Goal: Task Accomplishment & Management: Use online tool/utility

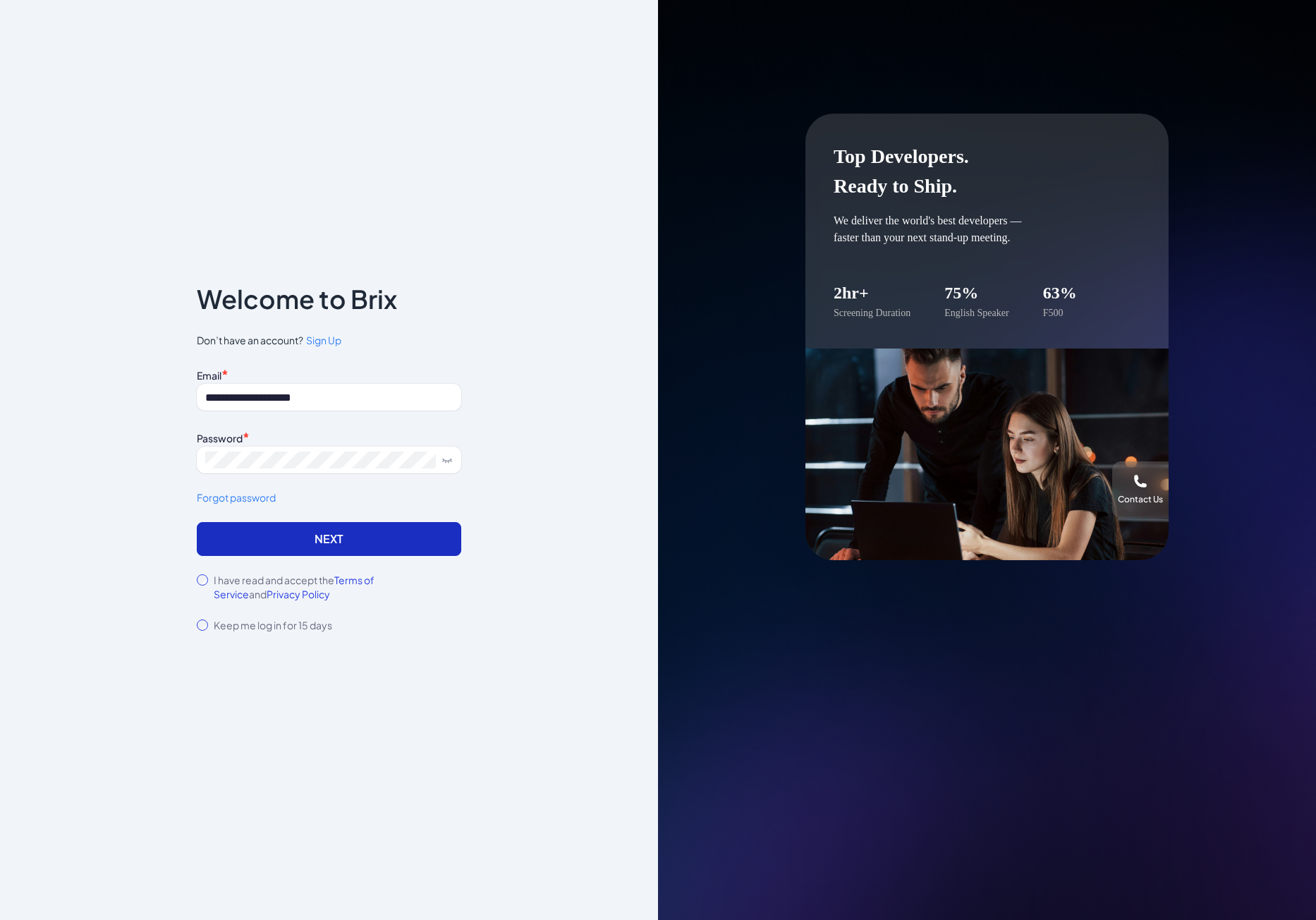
click at [344, 542] on button "Next" at bounding box center [328, 539] width 264 height 34
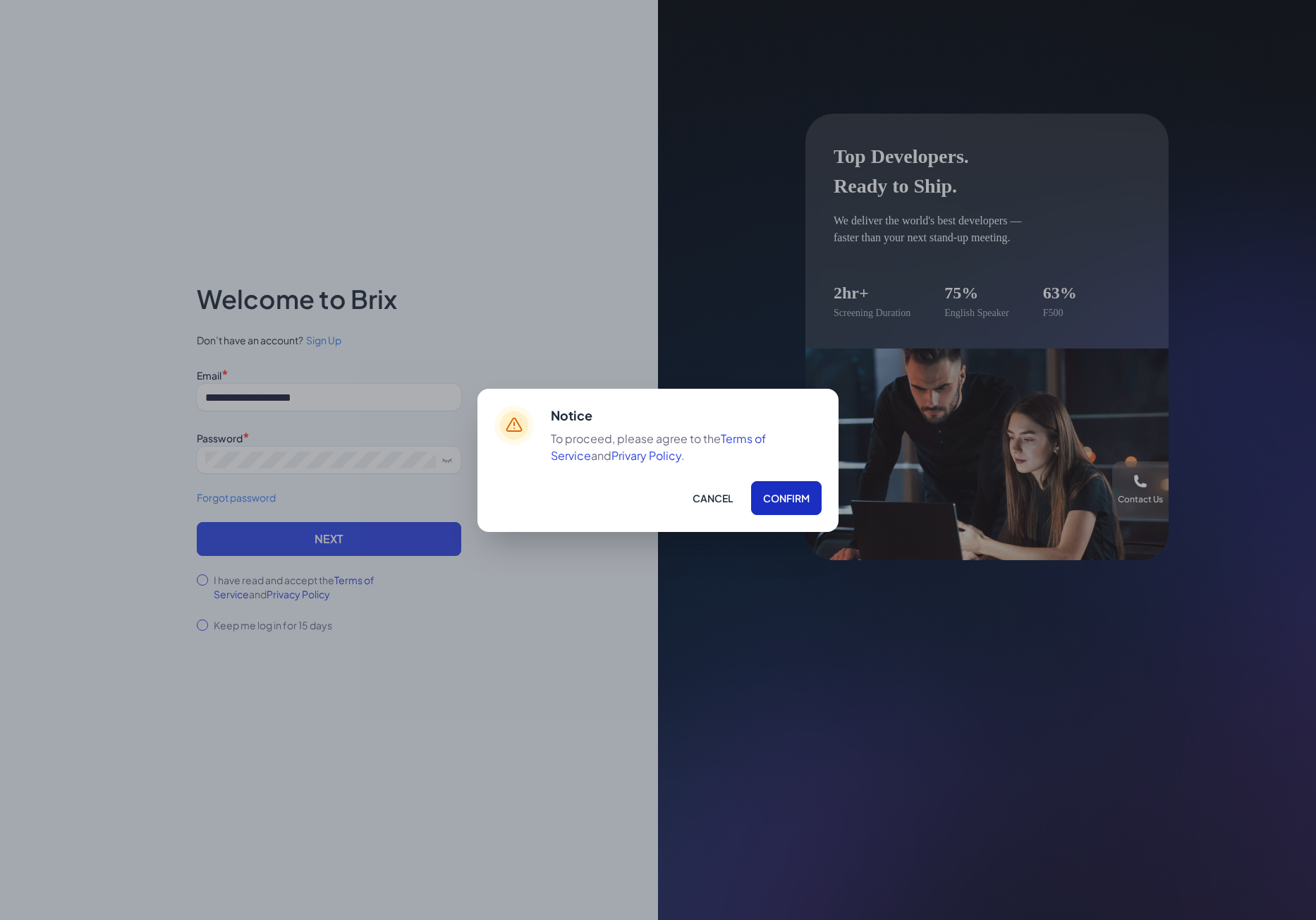
click at [785, 506] on button "Confirm" at bounding box center [787, 498] width 71 height 34
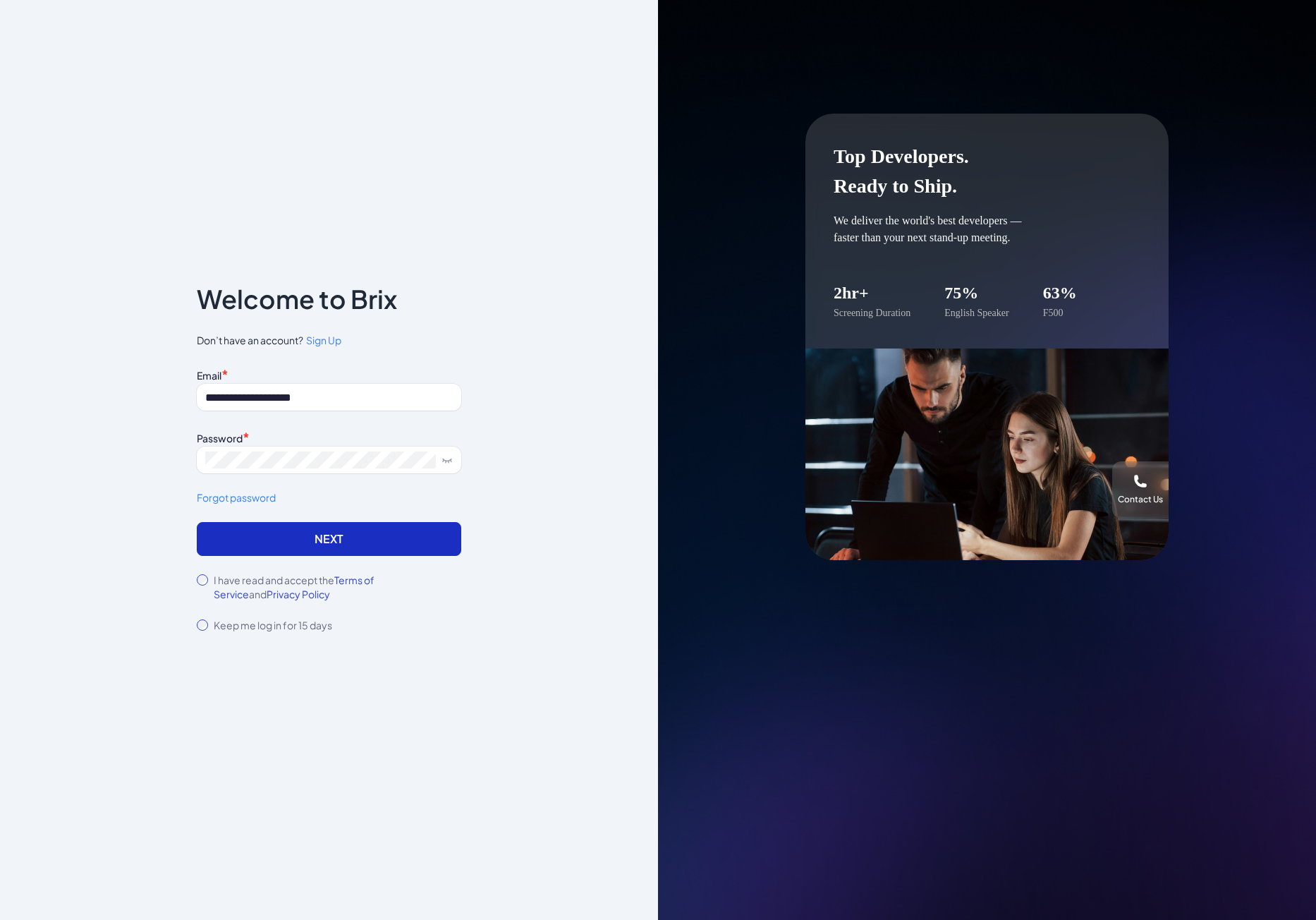
click at [353, 551] on button "Next" at bounding box center [328, 539] width 264 height 34
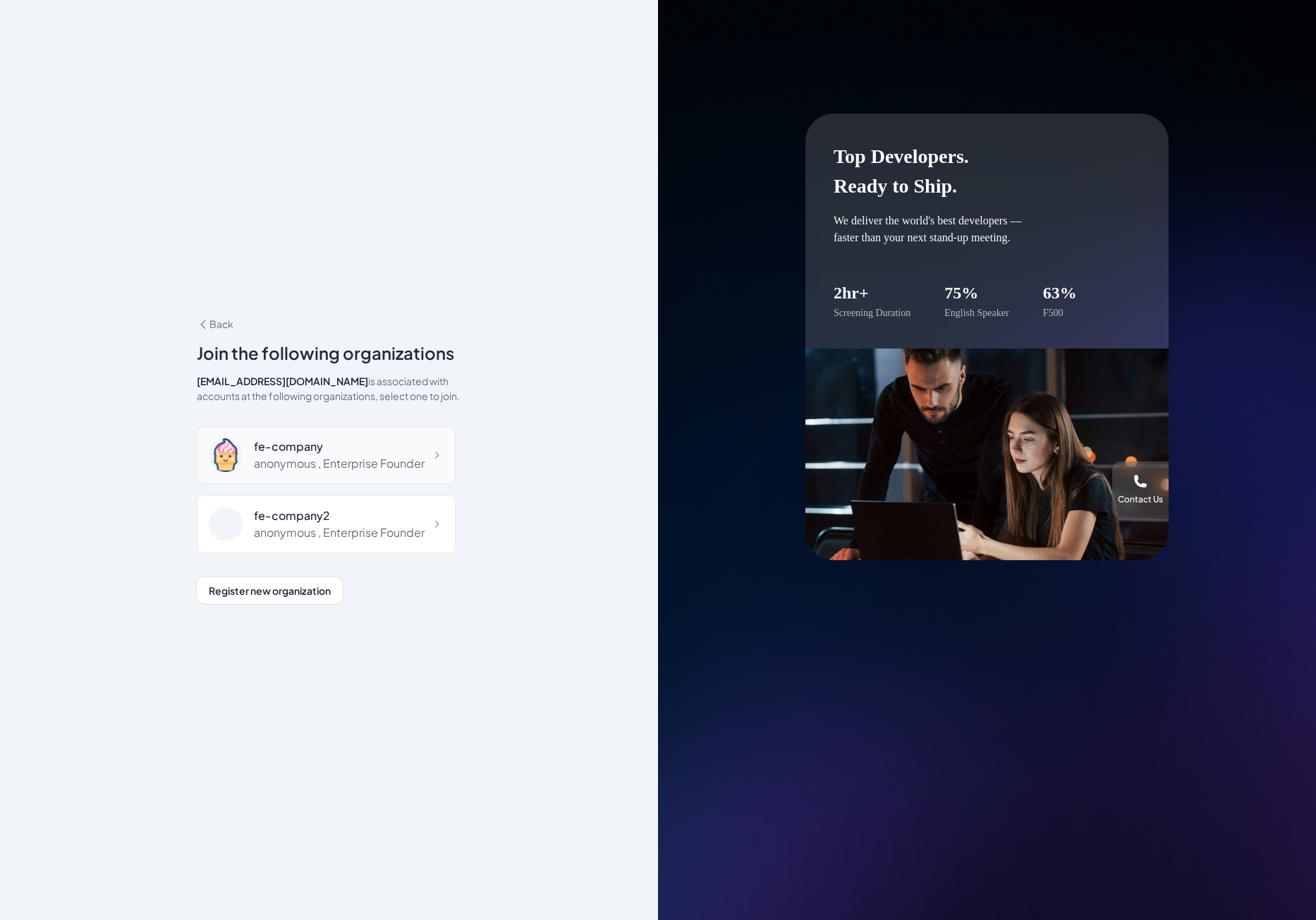
click at [354, 476] on div "fe-company anonymous , Enterprise Founder" at bounding box center [326, 455] width 259 height 58
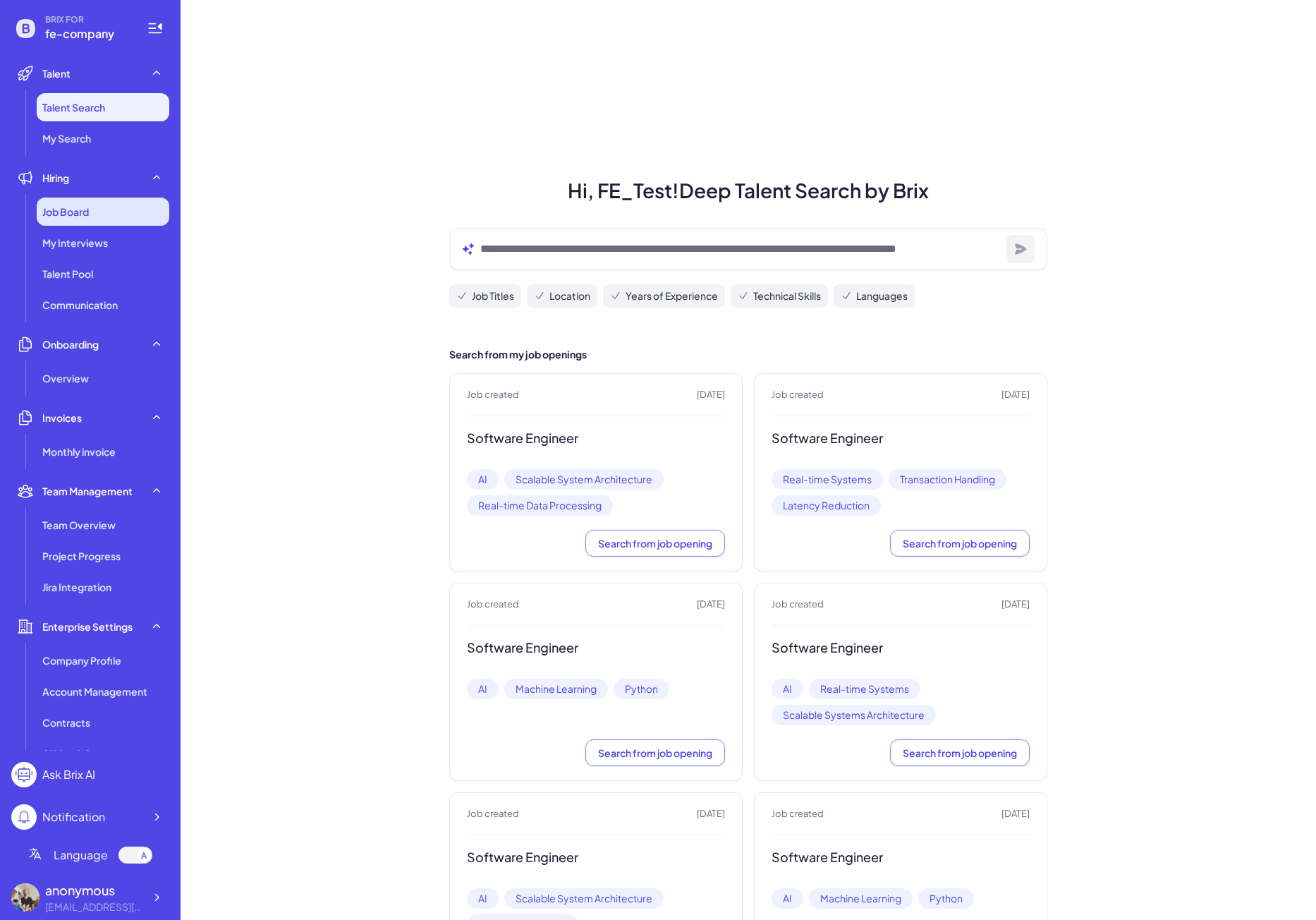
click at [82, 210] on span "Job Board" at bounding box center [66, 211] width 46 height 14
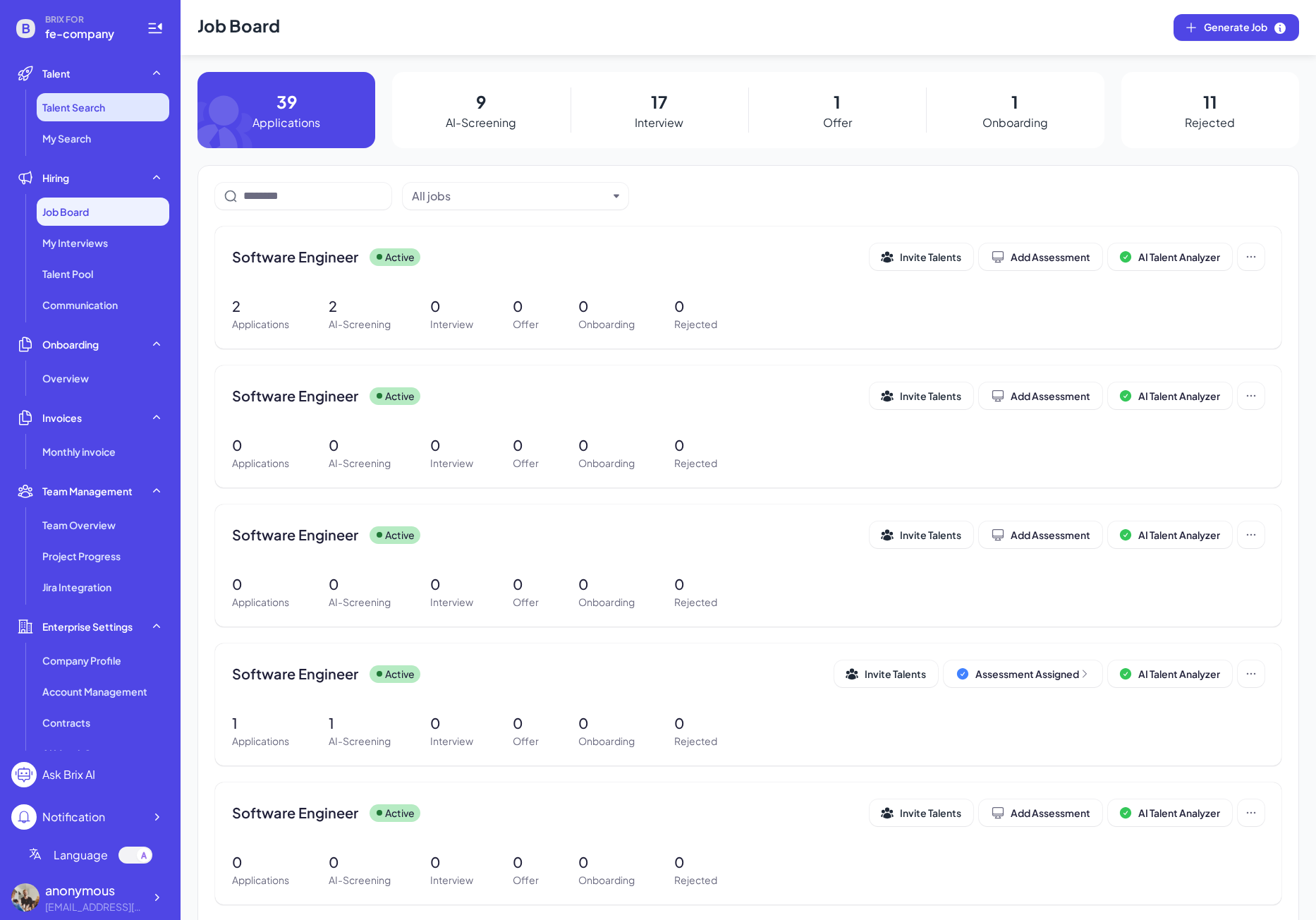
click at [105, 110] on span "Talent Search" at bounding box center [74, 107] width 63 height 14
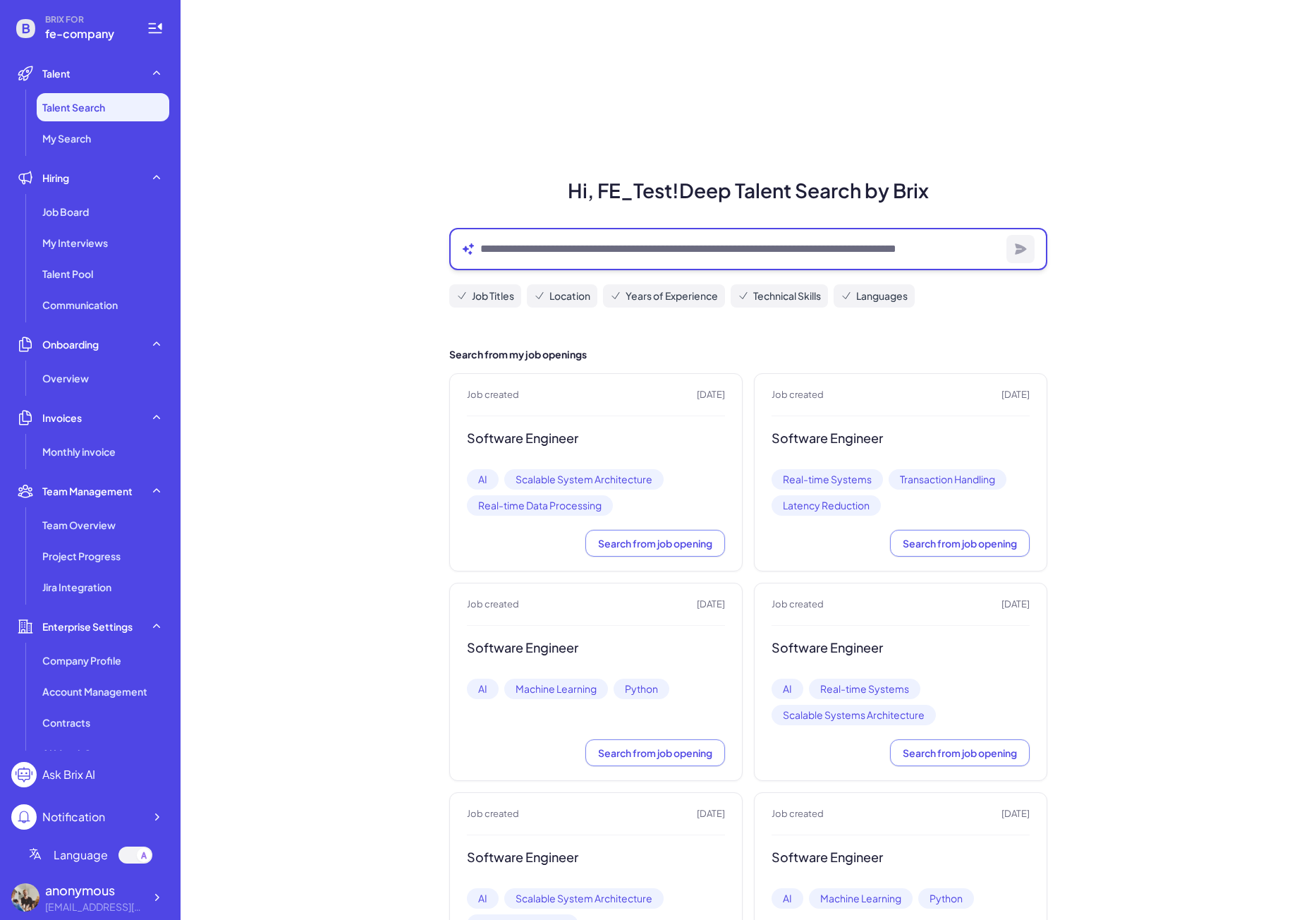
click at [520, 246] on textarea at bounding box center [740, 249] width 520 height 17
click at [668, 474] on div "AI Scalable System Architecture Real-time Data Processing" at bounding box center [596, 492] width 258 height 46
click at [553, 247] on textarea at bounding box center [740, 249] width 520 height 17
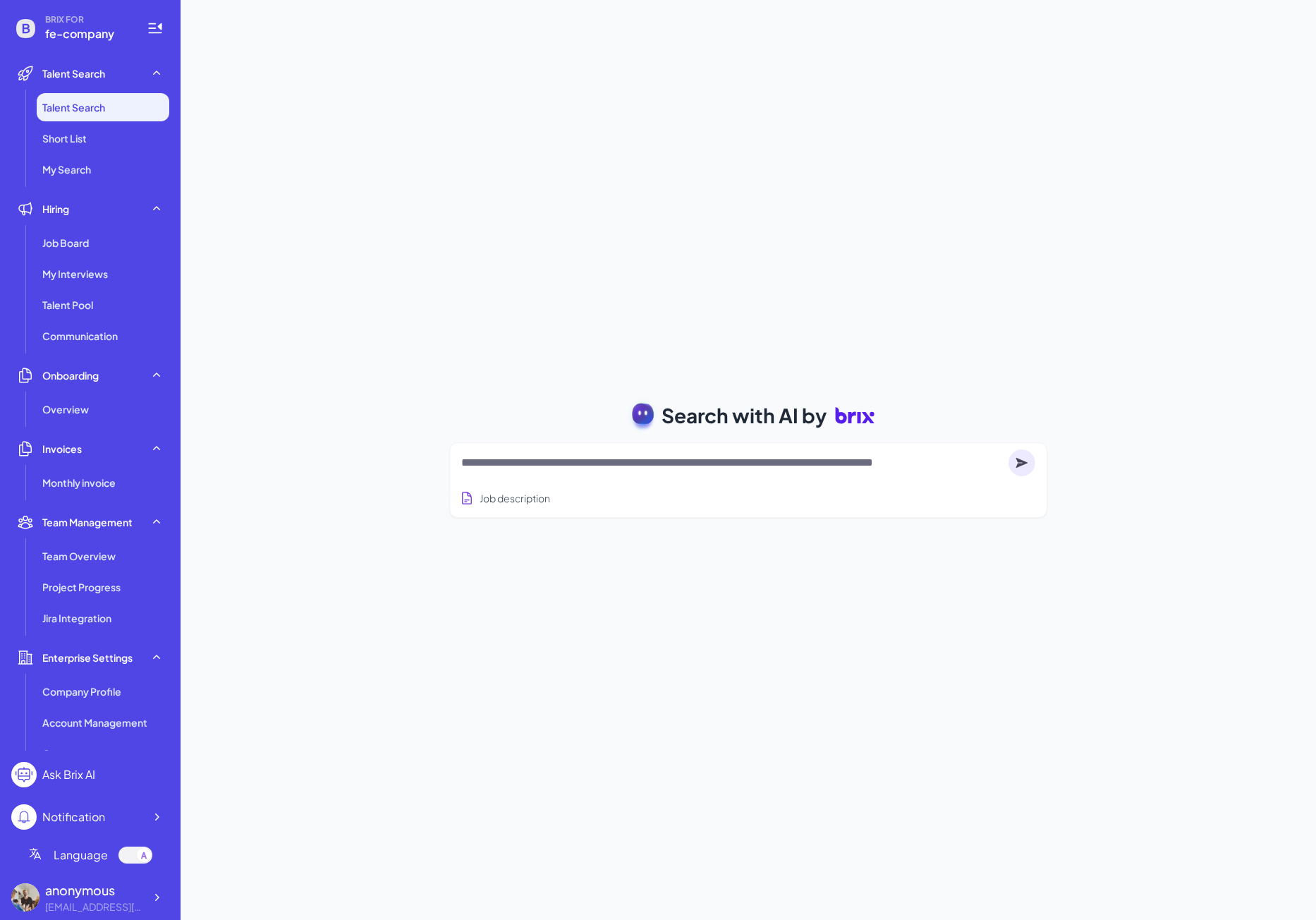
click at [503, 473] on div at bounding box center [749, 463] width 574 height 28
click at [504, 461] on textarea at bounding box center [732, 462] width 542 height 17
type textarea "**********"
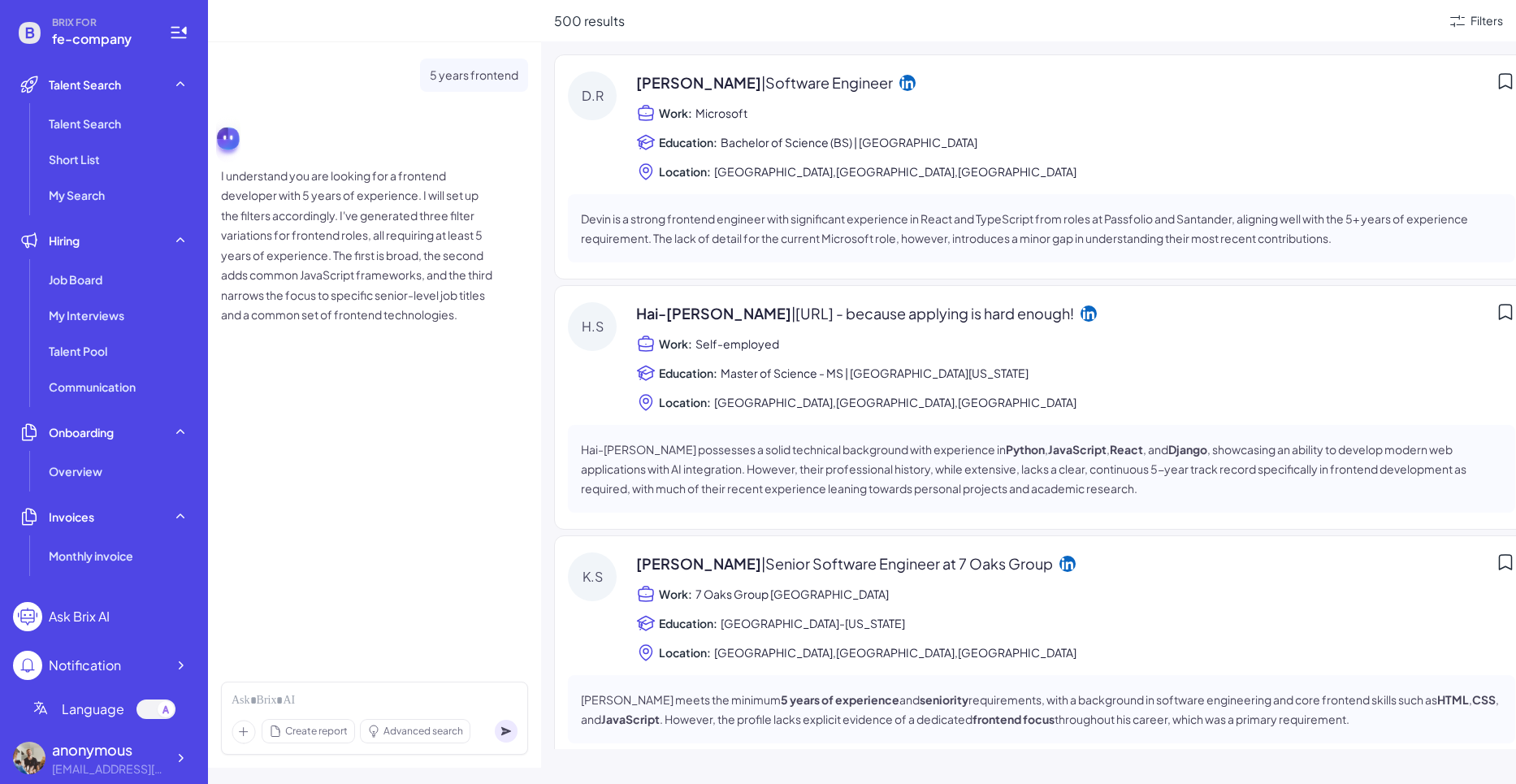
click at [281, 596] on div "5 years frontend I understand you are looking for a frontend developer with 5 y…" at bounding box center [374, 356] width 333 height 627
